Goal: Navigation & Orientation: Find specific page/section

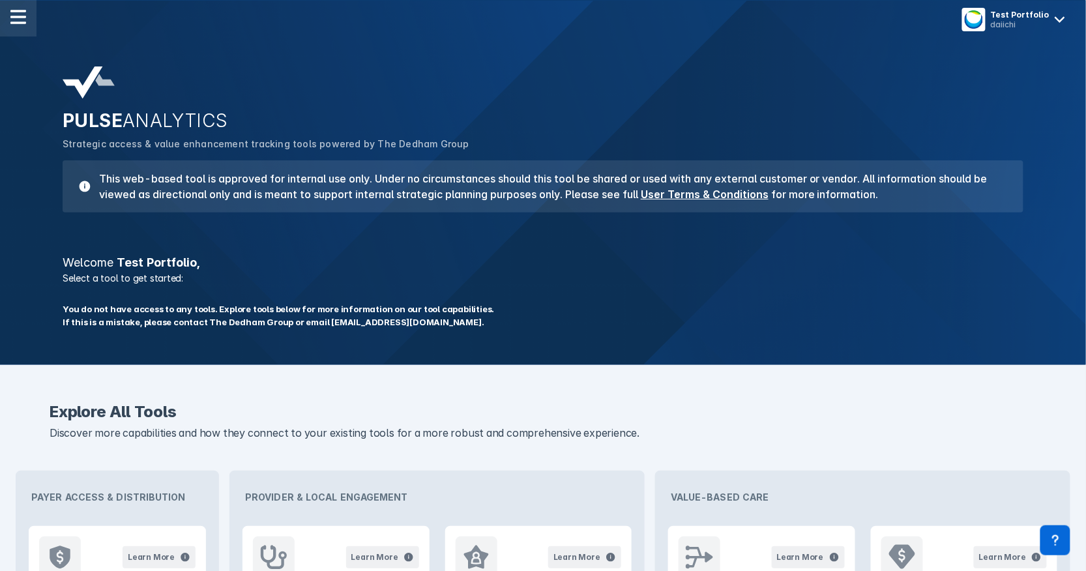
click at [21, 22] on img at bounding box center [18, 17] width 16 height 16
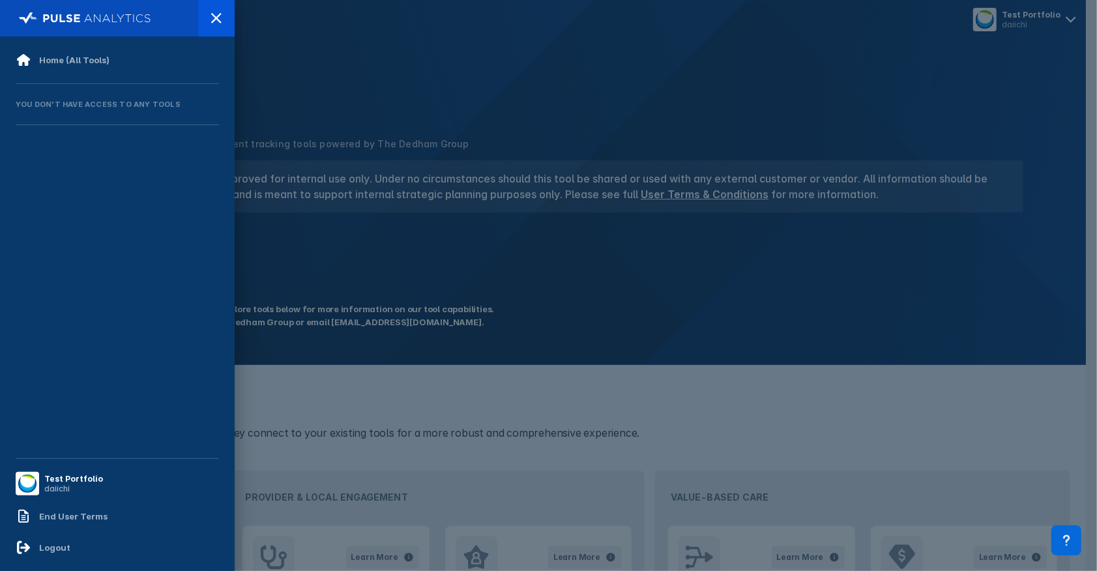
click at [316, 109] on div at bounding box center [548, 285] width 1097 height 571
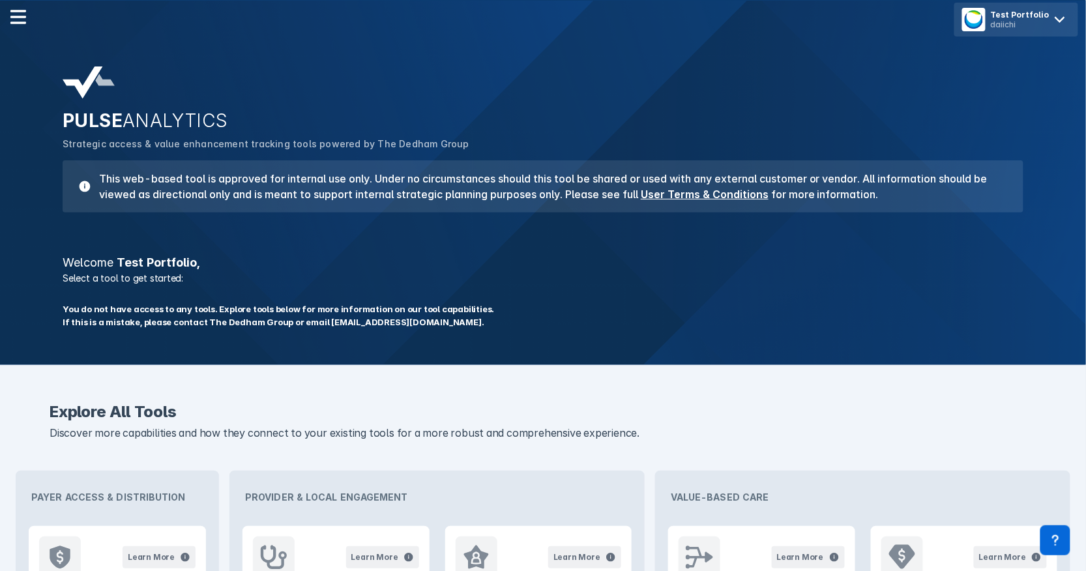
click at [1032, 10] on div "Test Portfolio" at bounding box center [1020, 15] width 59 height 10
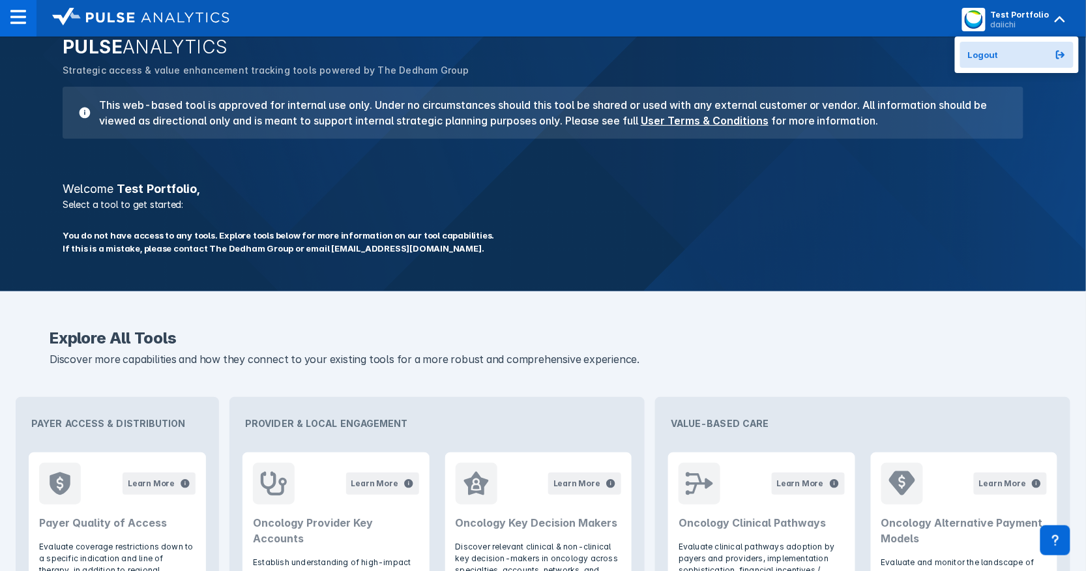
scroll to position [72, 0]
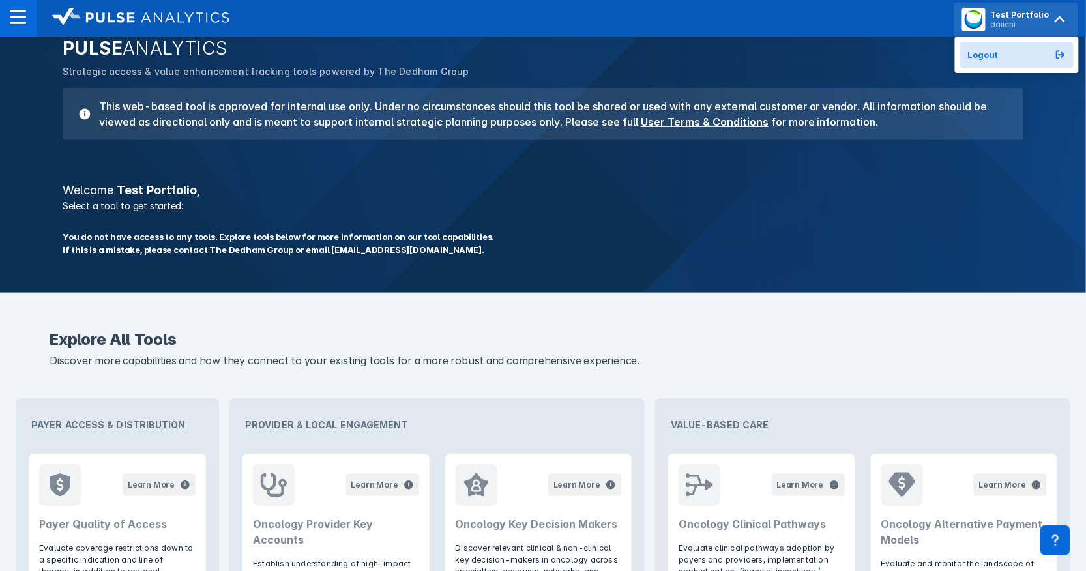
click at [1005, 20] on div "daiichi" at bounding box center [1020, 25] width 59 height 10
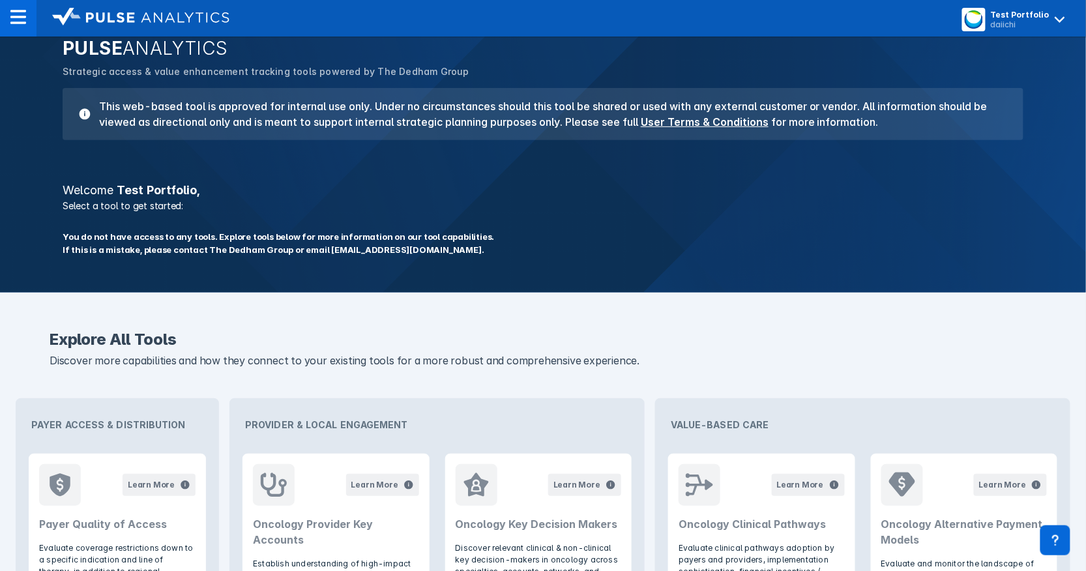
click at [349, 380] on div "Explore All Tools Discover more capabilities and how they connect to your exist…" at bounding box center [542, 356] width 1065 height 64
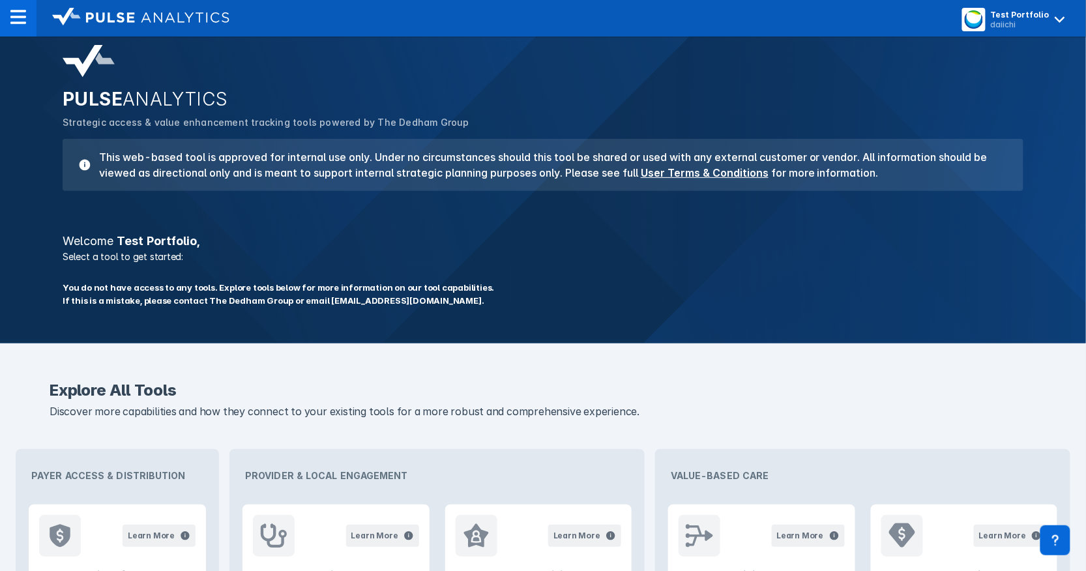
scroll to position [0, 0]
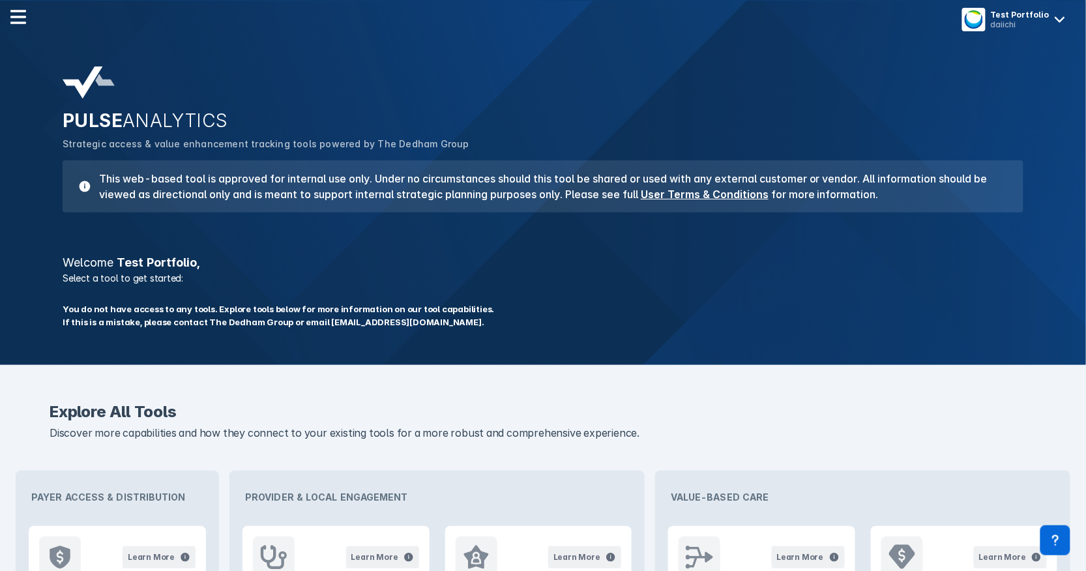
drag, startPoint x: 463, startPoint y: 302, endPoint x: 482, endPoint y: 259, distance: 46.7
click at [463, 303] on span "You do not have access to any tools. Explore tools below for more information o…" at bounding box center [279, 309] width 432 height 13
click at [1001, 16] on div "Test Portfolio" at bounding box center [1020, 15] width 59 height 10
click at [1006, 46] on button "Logout" at bounding box center [1016, 55] width 113 height 26
